Goal: Communication & Community: Participate in discussion

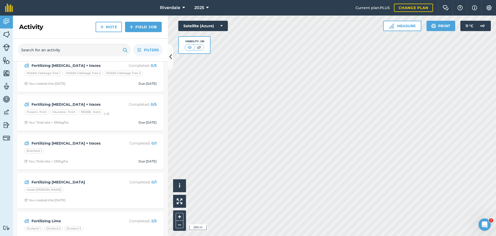
scroll to position [129, 0]
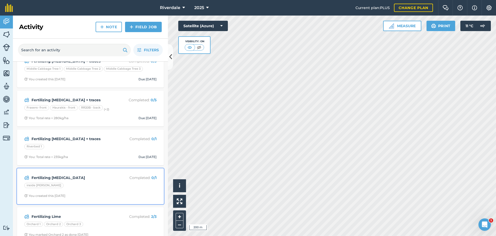
click at [48, 176] on strong "Fertilizing [MEDICAL_DATA]" at bounding box center [73, 178] width 82 height 6
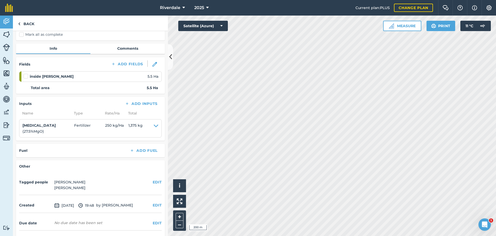
scroll to position [35, 0]
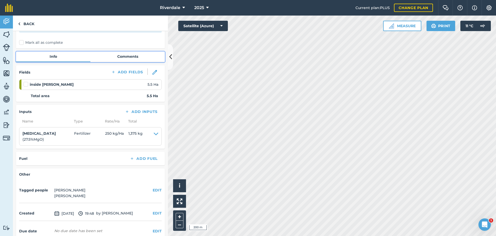
click at [124, 56] on link "Comments" at bounding box center [128, 56] width 74 height 10
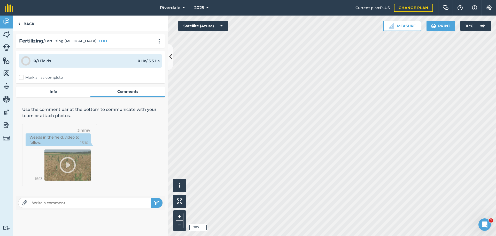
click at [39, 201] on input "text" at bounding box center [90, 202] width 121 height 7
type input "total application rate = 250kg/ha"
click at [156, 202] on img "submit" at bounding box center [157, 202] width 6 height 6
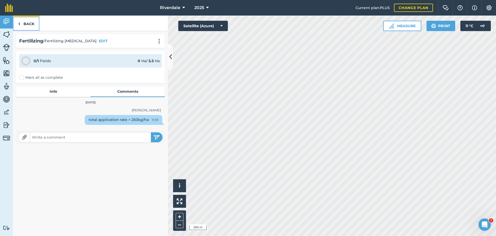
click at [24, 23] on link "Back" at bounding box center [26, 23] width 27 height 15
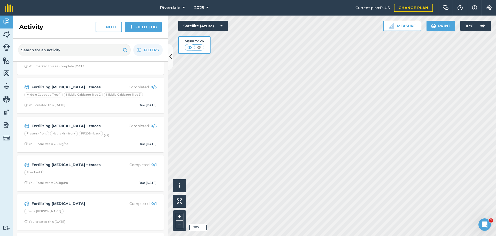
scroll to position [129, 0]
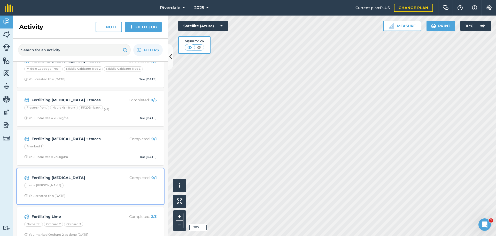
click at [57, 178] on strong "Fertilizing [MEDICAL_DATA]" at bounding box center [73, 178] width 82 height 6
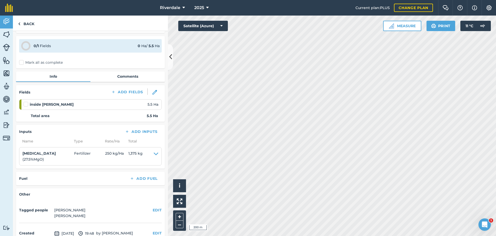
scroll to position [9, 0]
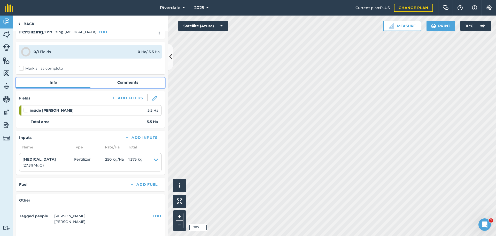
click at [127, 82] on link "Comments" at bounding box center [128, 82] width 74 height 10
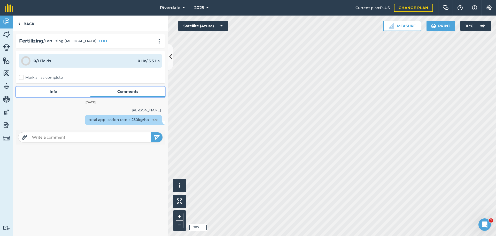
click at [52, 90] on link "Info" at bounding box center [53, 91] width 74 height 10
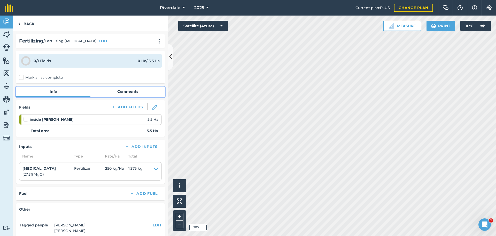
click at [123, 92] on link "Comments" at bounding box center [128, 91] width 74 height 10
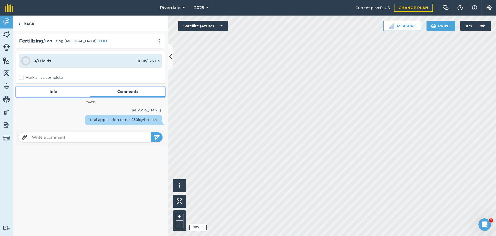
click at [49, 89] on link "Info" at bounding box center [53, 91] width 74 height 10
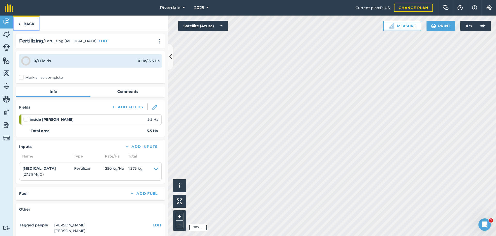
click at [25, 21] on link "Back" at bounding box center [26, 23] width 27 height 15
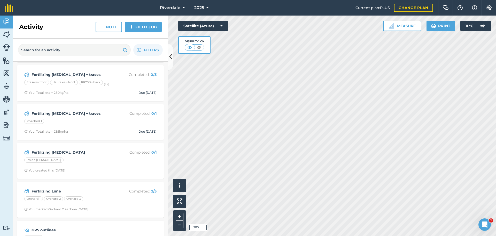
scroll to position [155, 0]
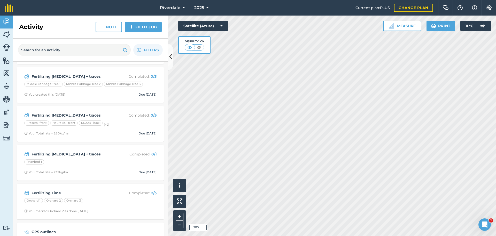
scroll to position [155, 0]
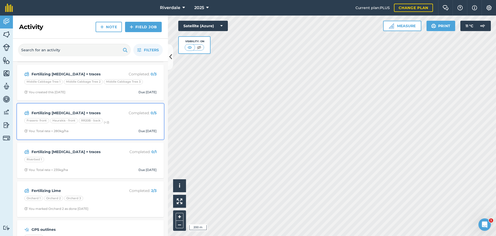
click at [59, 114] on strong "Fertilizing [MEDICAL_DATA] + traces" at bounding box center [73, 113] width 82 height 6
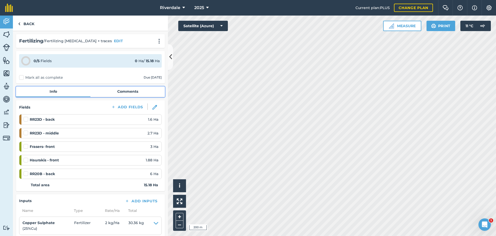
click at [125, 90] on link "Comments" at bounding box center [128, 91] width 74 height 10
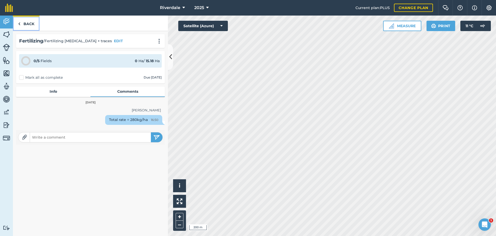
click at [27, 24] on link "Back" at bounding box center [26, 23] width 27 height 15
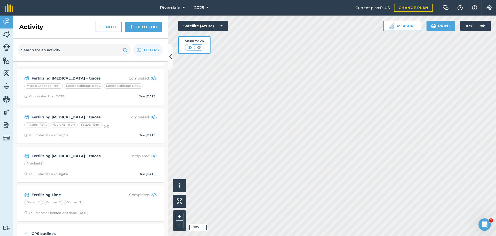
scroll to position [155, 0]
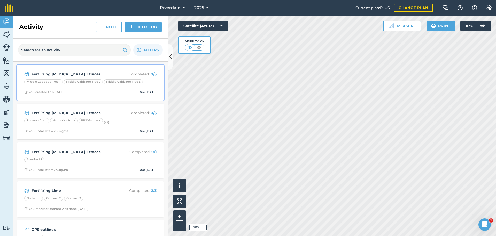
click at [82, 88] on div "Fertilizing [MEDICAL_DATA] + traces Completed : 0 / 3 Middle Cabbage Tree 1 Mid…" at bounding box center [90, 82] width 141 height 29
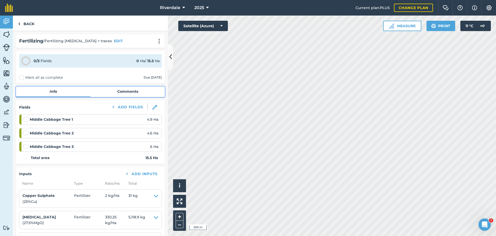
click at [118, 91] on link "Comments" at bounding box center [128, 91] width 74 height 10
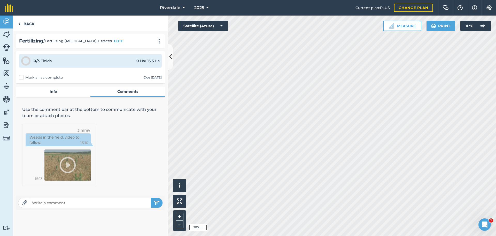
click at [34, 203] on input "text" at bounding box center [90, 202] width 121 height 7
type input "Total application rate = 340kg/ha"
click at [156, 200] on img "submit" at bounding box center [157, 202] width 6 height 6
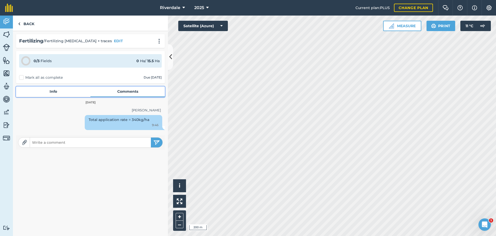
click at [52, 91] on link "Info" at bounding box center [53, 91] width 74 height 10
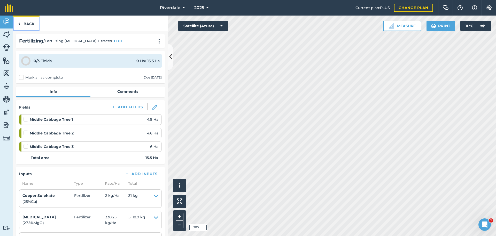
click at [28, 24] on link "Back" at bounding box center [26, 23] width 27 height 15
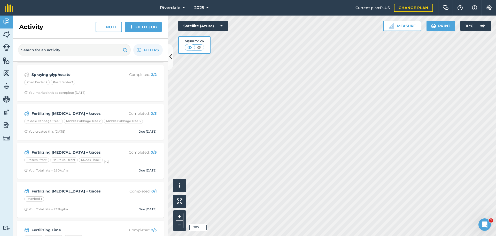
scroll to position [129, 0]
